Goal: Task Accomplishment & Management: Use online tool/utility

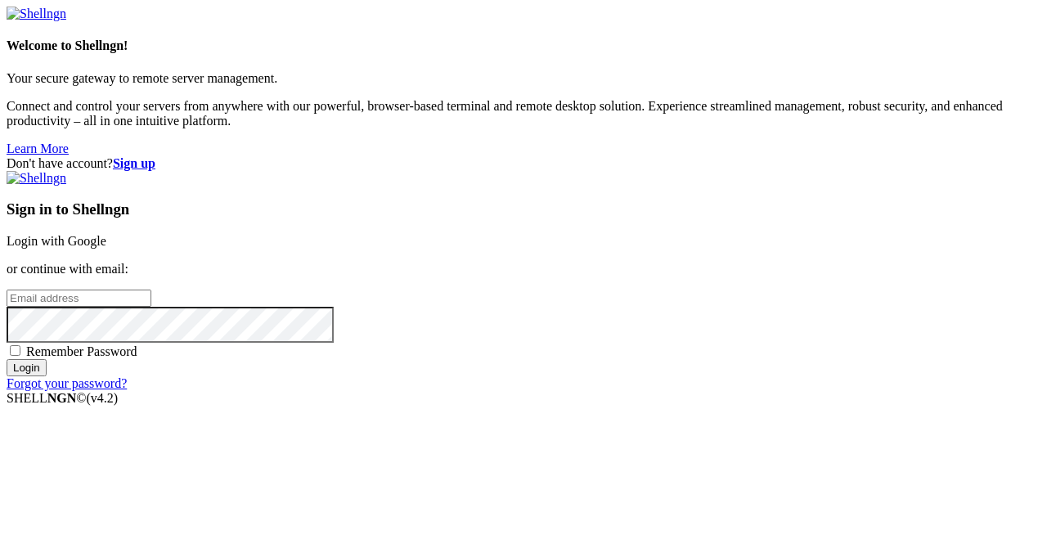
click at [106, 234] on link "Login with Google" at bounding box center [57, 241] width 100 height 14
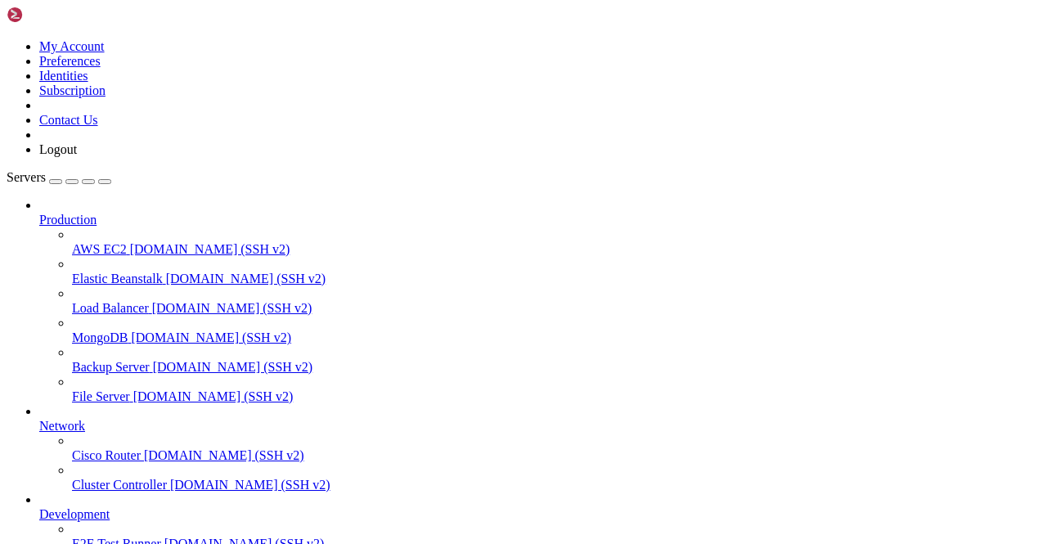
scroll to position [203, 0]
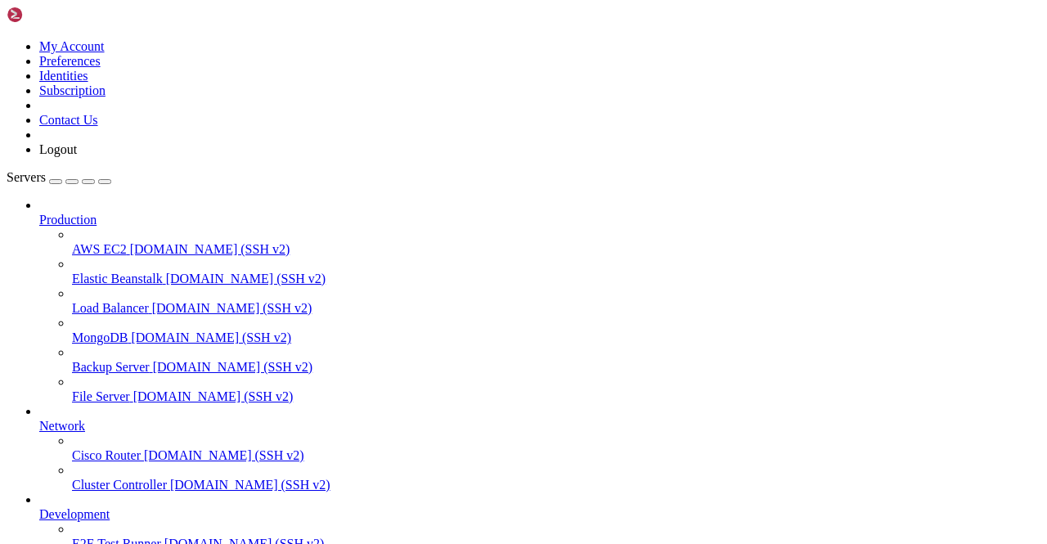
scroll to position [1922, 0]
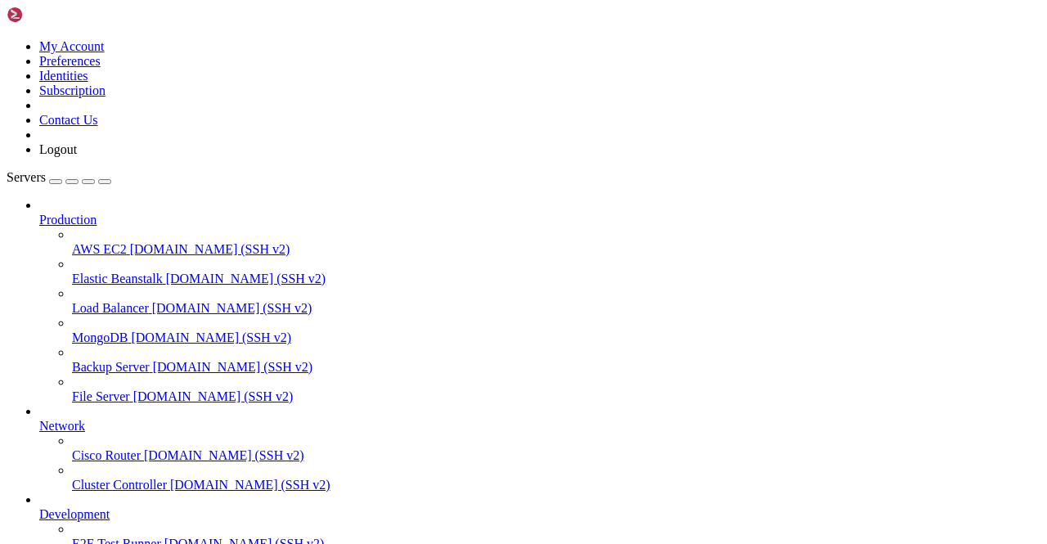
scroll to position [0, 0]
